Goal: Information Seeking & Learning: Compare options

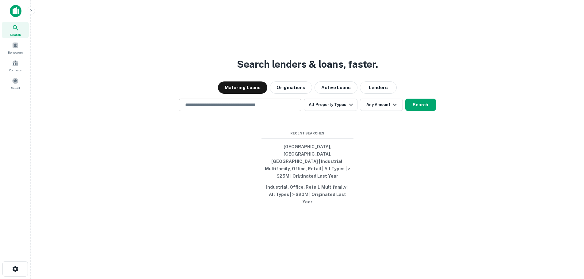
click at [242, 108] on input "text" at bounding box center [239, 104] width 117 height 7
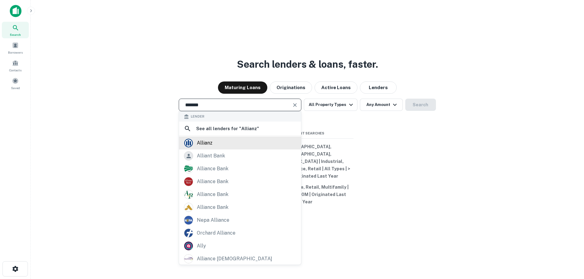
type input "*******"
click at [212, 148] on div "allianz" at bounding box center [205, 142] width 16 height 9
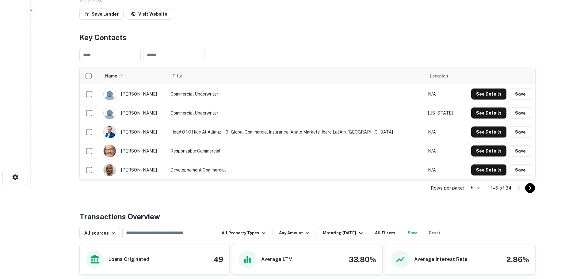
scroll to position [92, 0]
click at [529, 188] on icon "Go to next page" at bounding box center [529, 187] width 7 height 7
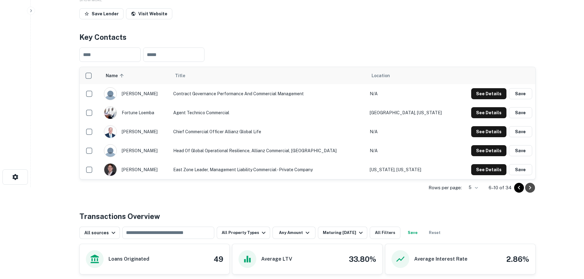
click at [530, 191] on icon "Go to next page" at bounding box center [529, 187] width 7 height 7
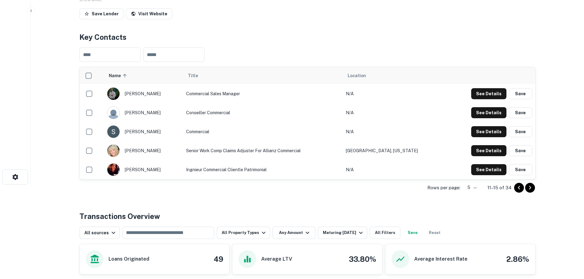
click at [527, 188] on icon "Go to next page" at bounding box center [529, 187] width 7 height 7
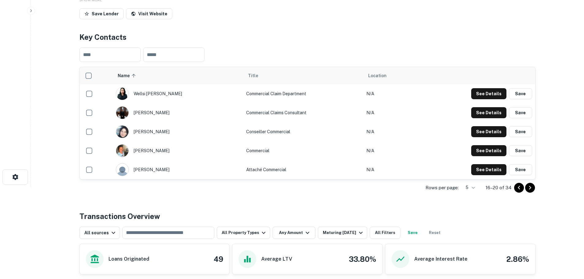
click at [531, 188] on icon "Go to next page" at bounding box center [529, 187] width 7 height 7
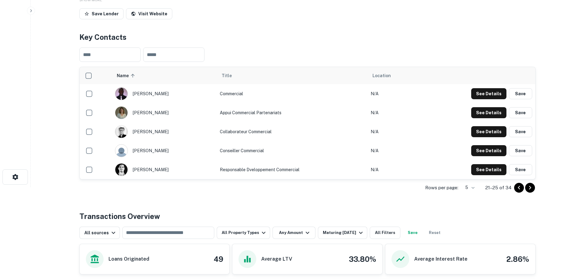
click at [531, 188] on icon "Go to next page" at bounding box center [529, 187] width 7 height 7
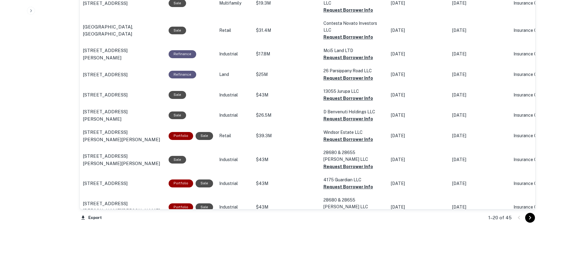
scroll to position [615, 0]
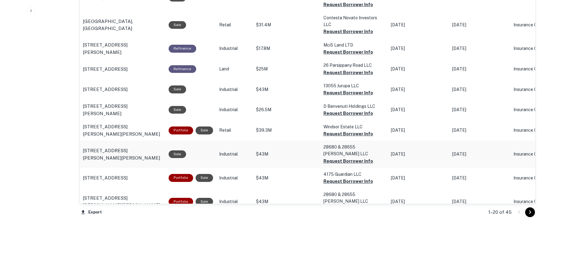
click at [132, 147] on p "28655 Braxton Ave Valencia, CA91355" at bounding box center [123, 154] width 80 height 14
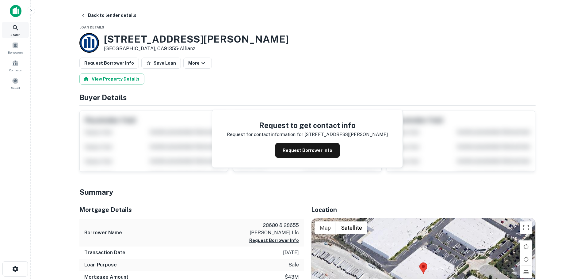
click at [13, 29] on icon at bounding box center [15, 27] width 7 height 7
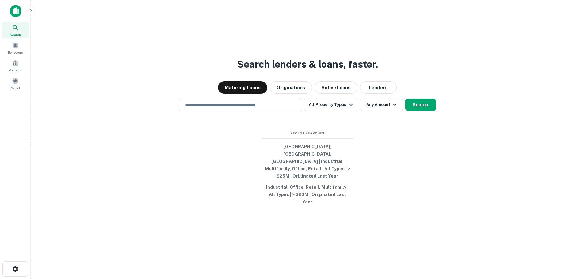
click at [249, 108] on input "text" at bounding box center [239, 104] width 117 height 7
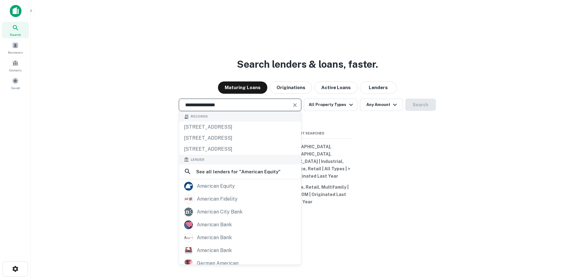
type input "**********"
click at [204, 191] on div "american equity" at bounding box center [216, 186] width 38 height 9
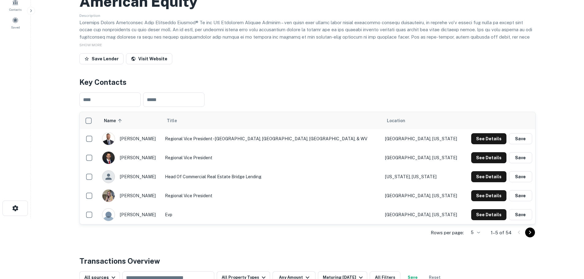
scroll to position [61, 0]
click at [532, 233] on icon "Go to next page" at bounding box center [529, 232] width 7 height 7
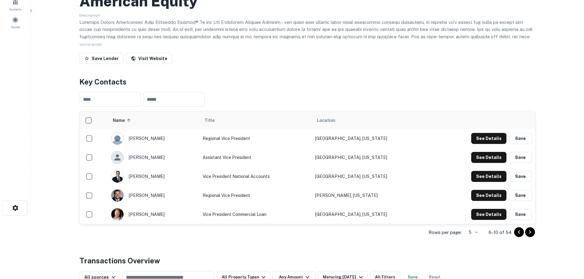
click at [533, 234] on icon "Go to next page" at bounding box center [529, 232] width 7 height 7
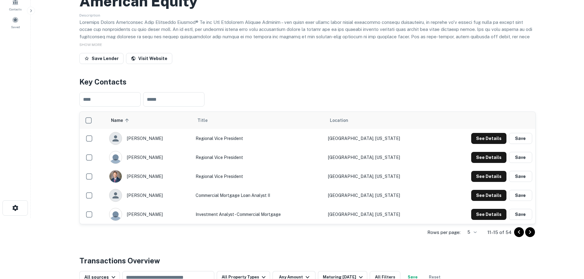
click at [533, 234] on button "Go to next page" at bounding box center [530, 232] width 10 height 10
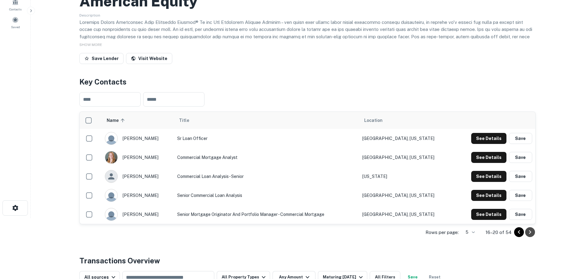
click at [529, 233] on icon "Go to next page" at bounding box center [529, 232] width 7 height 7
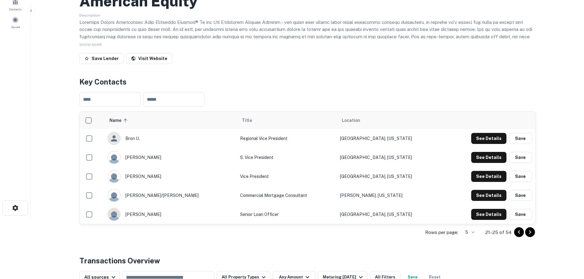
click at [518, 233] on icon "Go to previous page" at bounding box center [518, 232] width 7 height 7
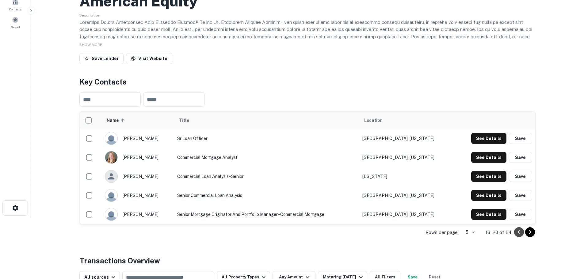
click at [518, 233] on icon "Go to previous page" at bounding box center [518, 232] width 7 height 7
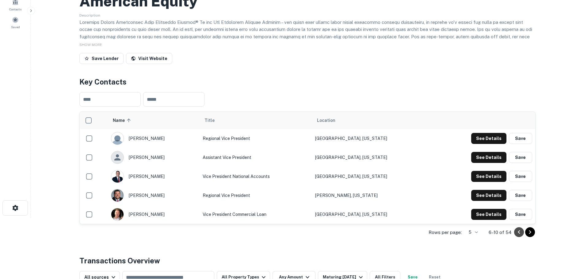
click at [518, 233] on icon "Go to previous page" at bounding box center [518, 232] width 7 height 7
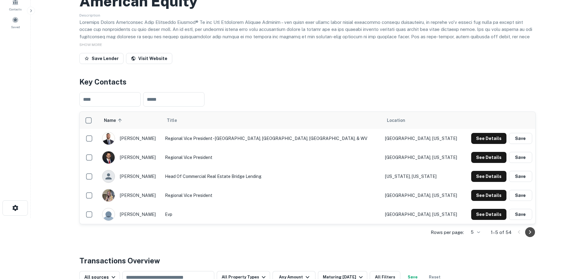
click at [529, 234] on icon "Go to next page" at bounding box center [529, 232] width 7 height 7
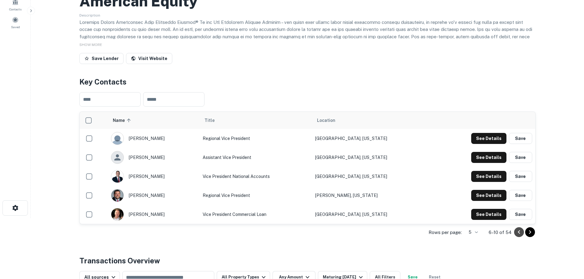
click at [518, 233] on icon "Go to previous page" at bounding box center [518, 232] width 7 height 7
click at [518, 233] on div at bounding box center [524, 232] width 21 height 10
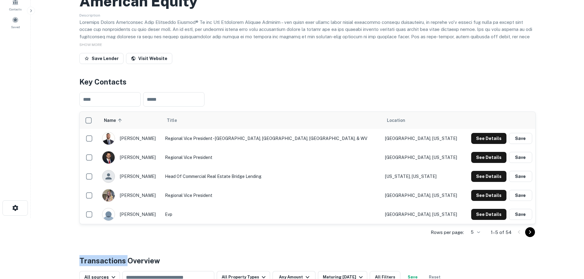
click at [533, 233] on button "Go to next page" at bounding box center [530, 232] width 10 height 10
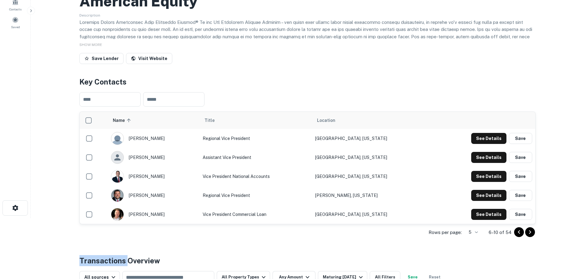
click at [532, 235] on icon "Go to next page" at bounding box center [529, 232] width 7 height 7
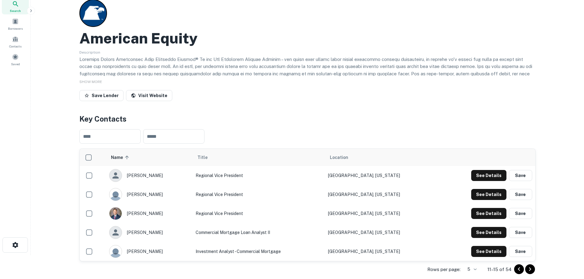
scroll to position [0, 0]
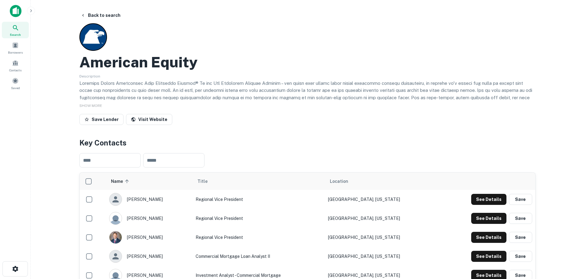
click at [23, 31] on div "Search" at bounding box center [15, 30] width 27 height 17
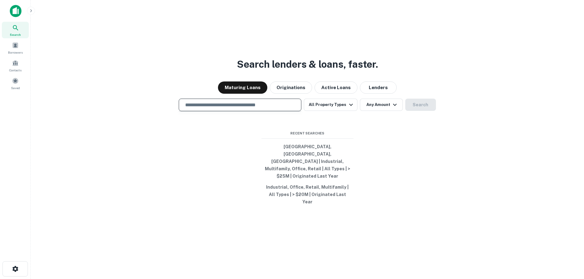
click at [257, 108] on input "text" at bounding box center [239, 104] width 117 height 7
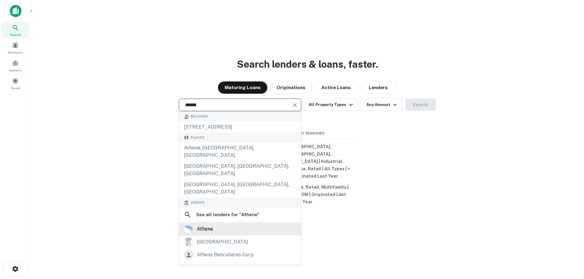
type input "******"
click at [230, 225] on div "athene" at bounding box center [240, 229] width 112 height 9
